Goal: Use online tool/utility: Utilize a website feature to perform a specific function

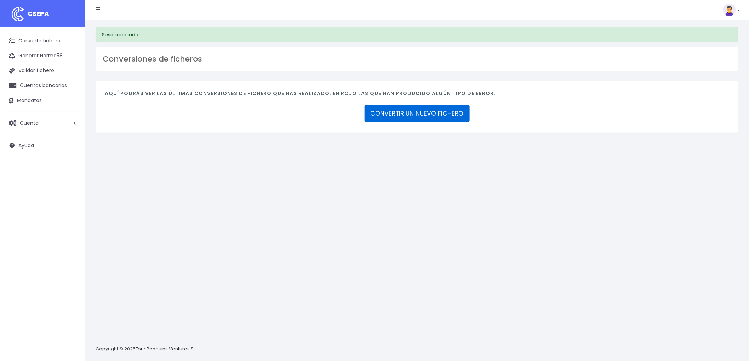
click at [461, 116] on link "CONVERTIR UN NUEVO FICHERO" at bounding box center [417, 113] width 105 height 17
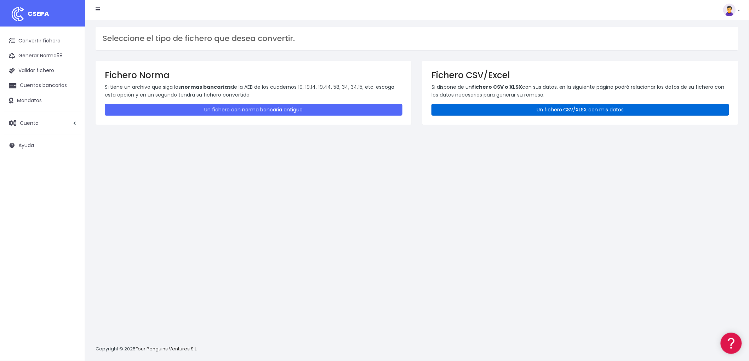
click at [546, 112] on link "Un fichero CSV/XLSX con mis datos" at bounding box center [581, 110] width 298 height 12
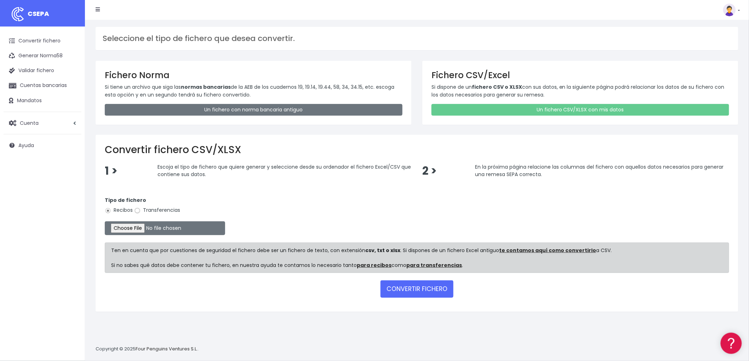
click at [139, 210] on input "Transferencias" at bounding box center [137, 211] width 6 height 6
radio input "true"
click at [137, 227] on input "file" at bounding box center [165, 229] width 120 height 14
type input "C:\fakepath\REMESA TRF BYA.csv"
click at [418, 288] on button "CONVERTIR FICHERO" at bounding box center [417, 289] width 73 height 17
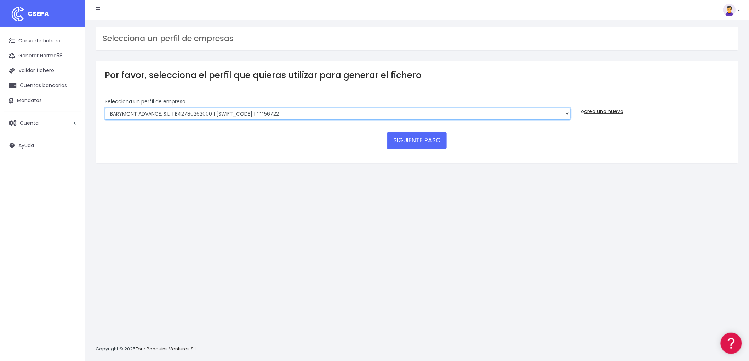
click at [567, 112] on select "BARYMONT GO CORREDURIA DE SEGUROS, S.L. | B39829643000 | BSABESBBXXX | ***14878…" at bounding box center [338, 114] width 466 height 12
select select "1549"
click at [105, 108] on select "BARYMONT GO CORREDURIA DE SEGUROS, S.L. | B39829643000 | BSABESBBXXX | ***14878…" at bounding box center [338, 114] width 466 height 12
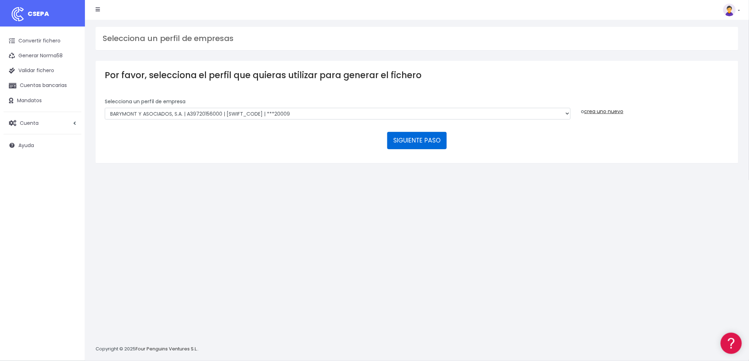
click at [438, 137] on button "SIGUIENTE PASO" at bounding box center [416, 140] width 59 height 17
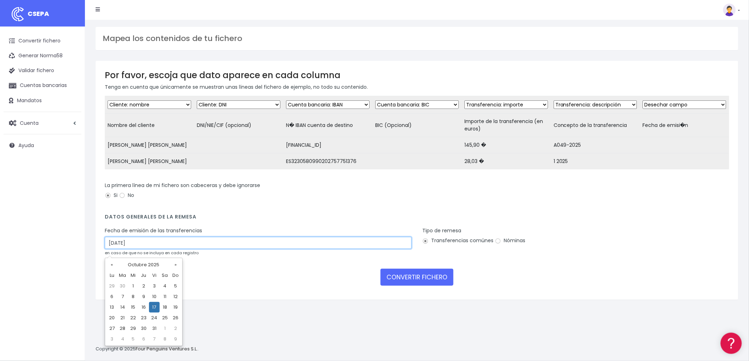
click at [152, 249] on input "[DATE]" at bounding box center [258, 243] width 307 height 12
click at [133, 310] on td "15" at bounding box center [133, 307] width 11 height 11
type input "[DATE]"
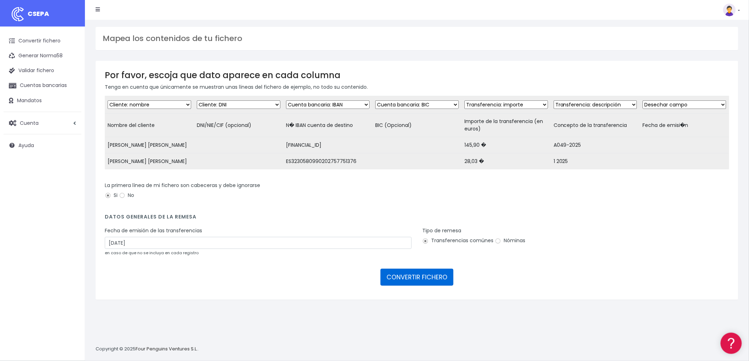
click at [418, 285] on button "CONVERTIR FICHERO" at bounding box center [417, 277] width 73 height 17
